Goal: Find specific page/section: Find specific page/section

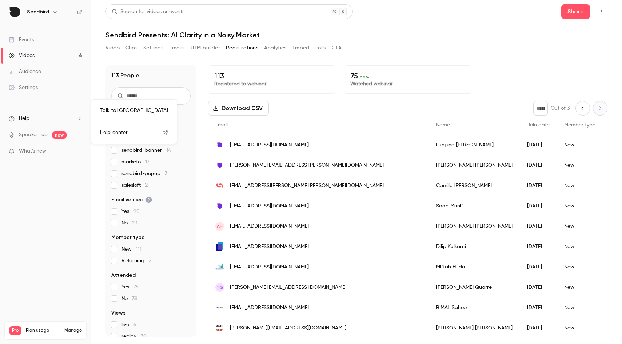
click at [485, 40] on div at bounding box center [311, 172] width 622 height 344
click at [214, 49] on button "UTM builder" at bounding box center [205, 48] width 29 height 12
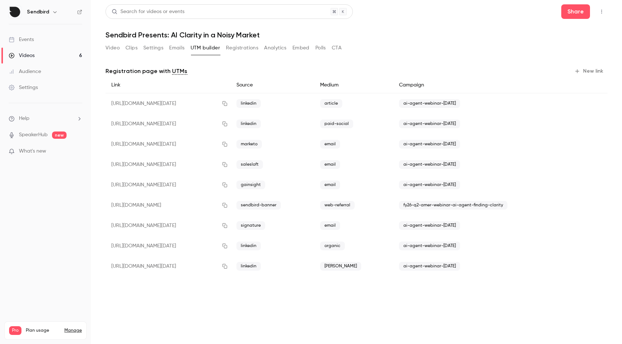
click at [241, 49] on button "Registrations" at bounding box center [242, 48] width 32 height 12
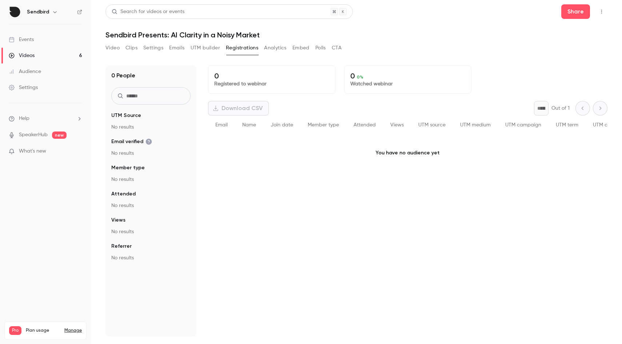
click at [206, 49] on button "UTM builder" at bounding box center [205, 48] width 29 height 12
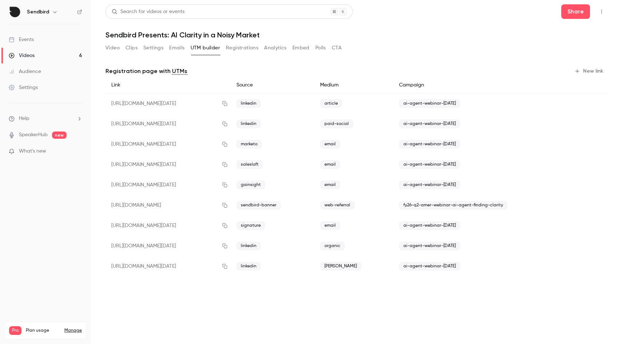
click at [237, 45] on button "Registrations" at bounding box center [242, 48] width 32 height 12
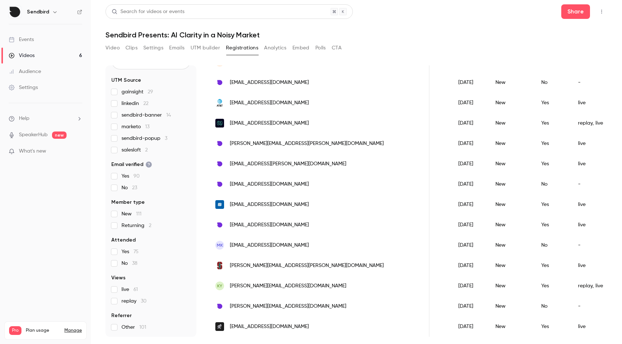
scroll to position [797, 0]
click at [56, 203] on nav "Sendbird Events Videos 6 Audience Settings Help SpeakerHub new What's new Pro P…" at bounding box center [45, 172] width 91 height 344
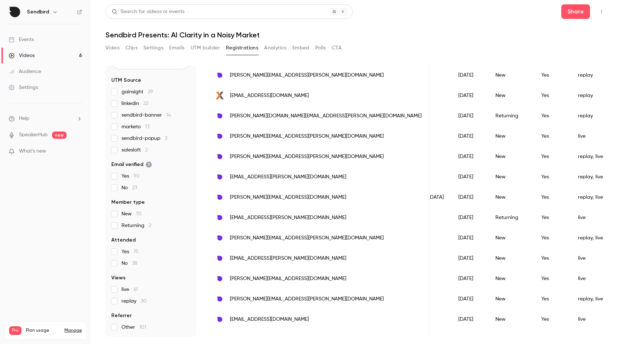
scroll to position [0, 0]
